Goal: Navigation & Orientation: Find specific page/section

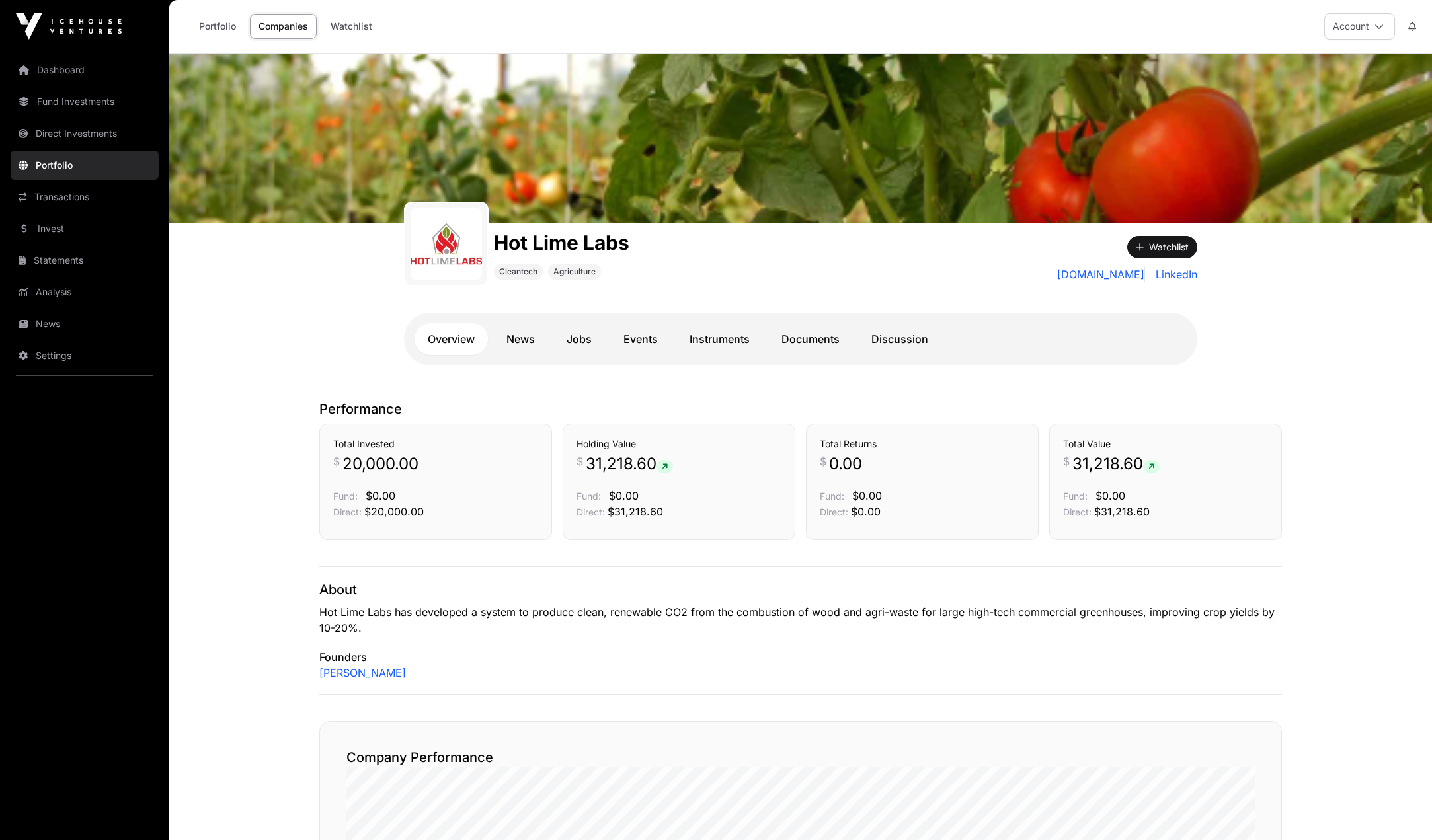
click at [68, 76] on link "Dashboard" at bounding box center [85, 71] width 148 height 29
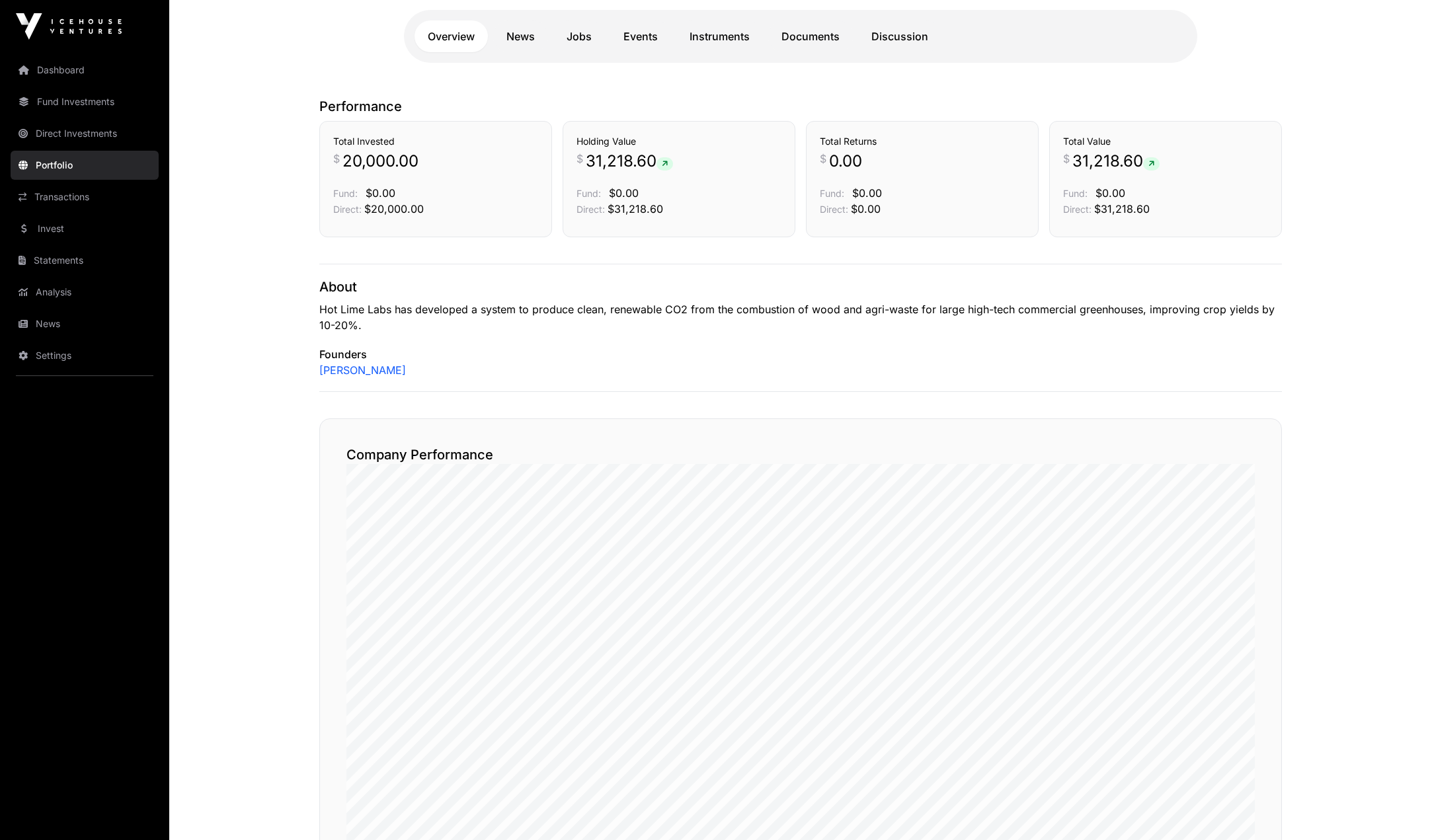
scroll to position [133, 0]
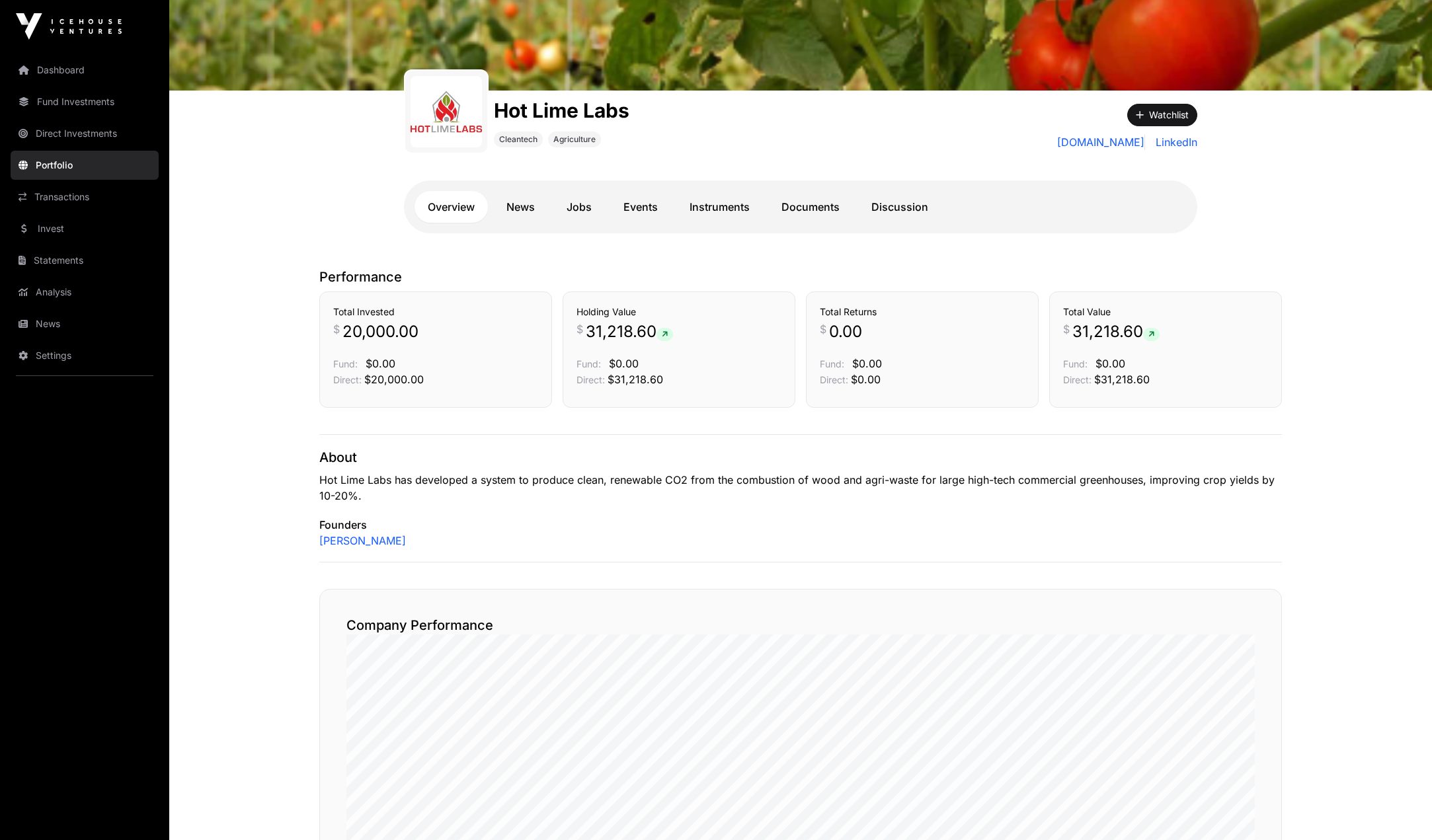
click at [69, 69] on link "Dashboard" at bounding box center [85, 71] width 148 height 29
